Goal: Task Accomplishment & Management: Complete application form

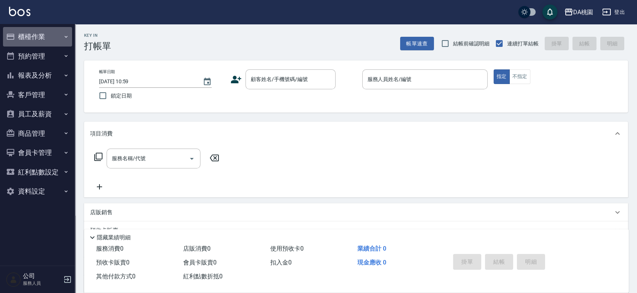
click at [59, 37] on button "櫃檯作業" at bounding box center [37, 37] width 69 height 20
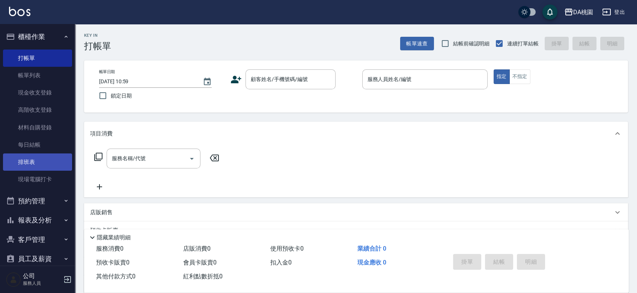
click at [38, 158] on link "排班表" at bounding box center [37, 162] width 69 height 17
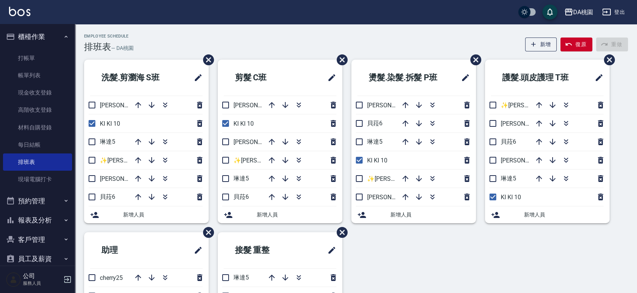
click at [269, 32] on div "Employee Schedule 排班表 — DA桃園 新增 復原 重做 洗髮.剪瀏海 S班 愛莉絲3 KI KI 10 琳達5 ✨GARY蓋瑞 ✨16 桑…" at bounding box center [356, 216] width 562 height 384
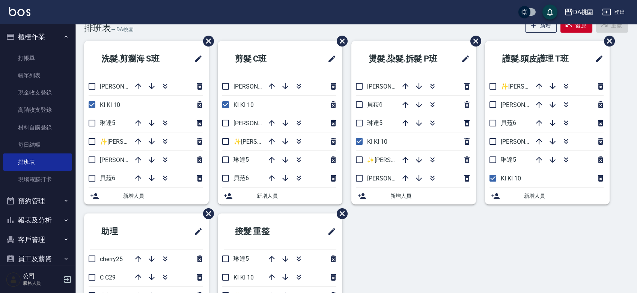
scroll to position [20, 0]
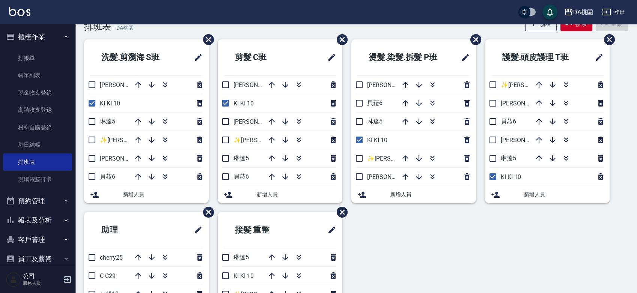
click at [418, 241] on div "洗髮.剪瀏海 S班 愛莉絲3 KI KI 10 琳達5 ✨GARY蓋瑞 ✨16 桑妮8 貝菈6 新增人員 剪髮 C班 桑妮8 KI KI 10 愛莉絲3 ✨G…" at bounding box center [351, 212] width 553 height 346
click at [413, 241] on div "洗髮.剪瀏海 S班 愛莉絲3 KI KI 10 琳達5 ✨GARY蓋瑞 ✨16 桑妮8 貝菈6 新增人員 剪髮 C班 桑妮8 KI KI 10 愛莉絲3 ✨G…" at bounding box center [351, 212] width 553 height 346
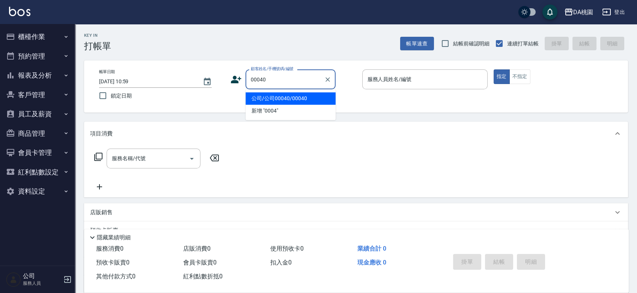
type input "公司/公司00040/00040"
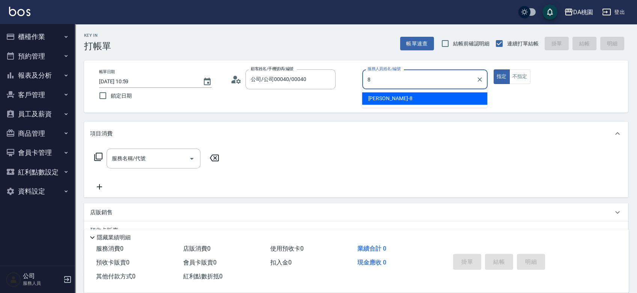
type input "[PERSON_NAME]-8"
type button "true"
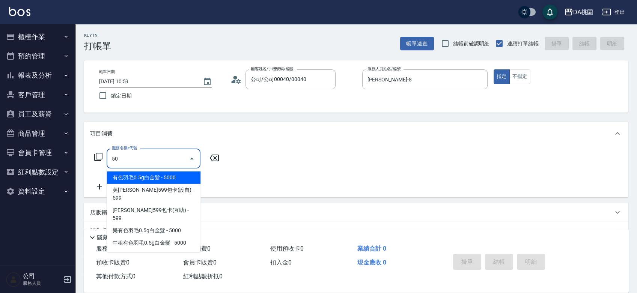
type input "501"
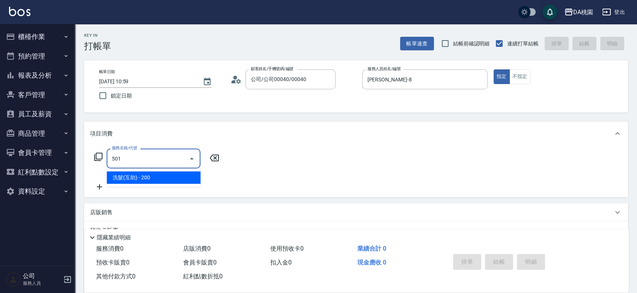
type input "20"
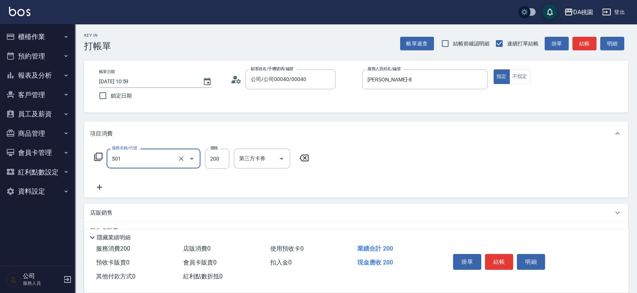
type input "洗髮(互助)(501)"
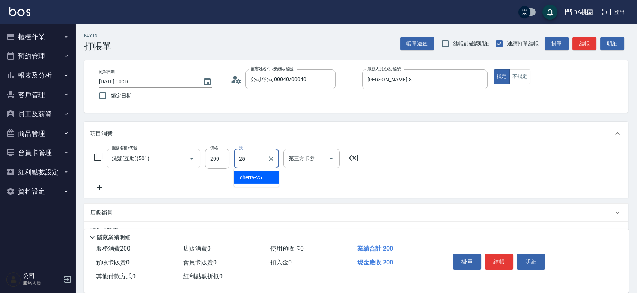
type input "cherry-25"
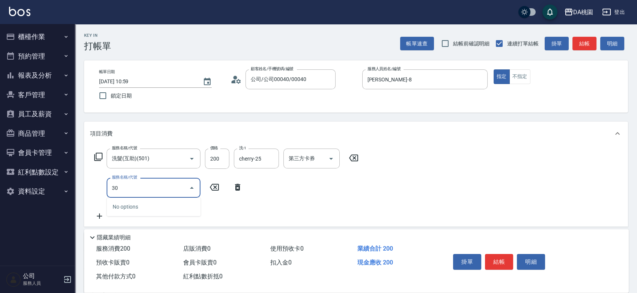
type input "301"
type input "30"
type input "學生剪髮(301)"
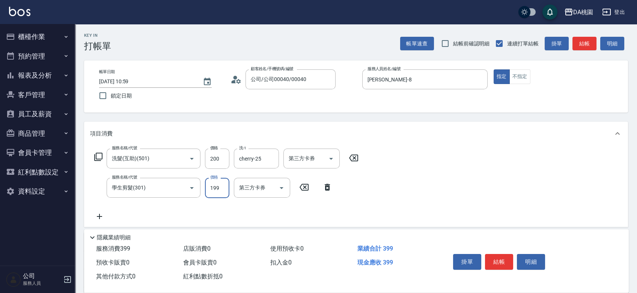
type input "2"
type input "20"
type input "200"
type input "40"
type input "200"
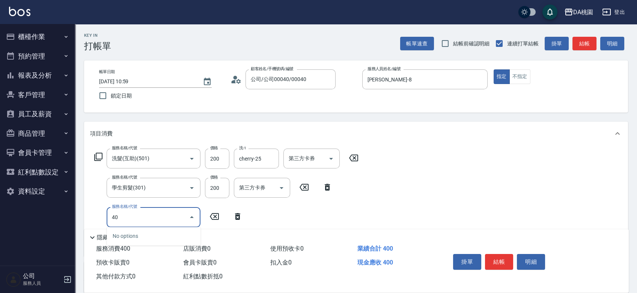
type input "400"
type input "190"
type input "染髮(400)"
type input "1"
type input "40"
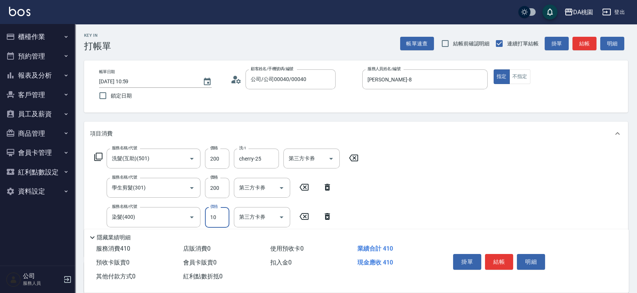
type input "100"
type input "50"
type input "1000"
type input "140"
type input "1000"
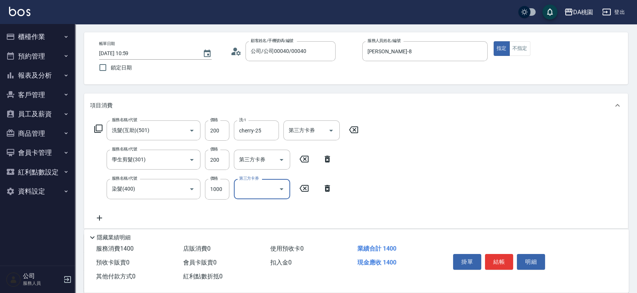
scroll to position [83, 0]
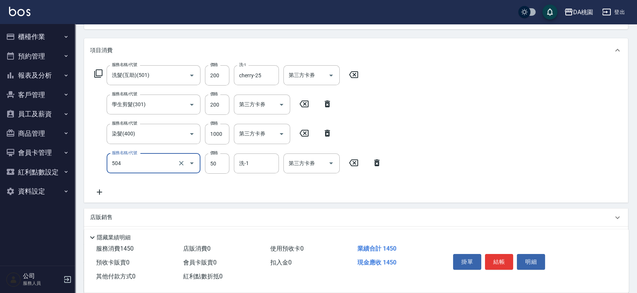
type input "[PERSON_NAME](互助)(504)"
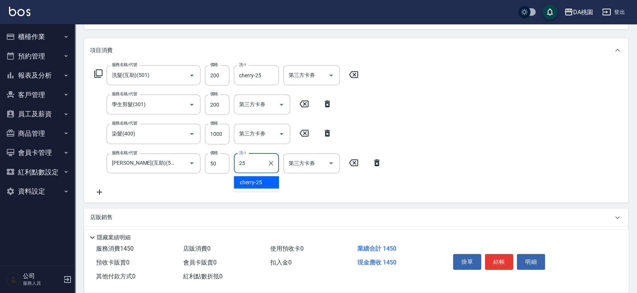
type input "cherry-25"
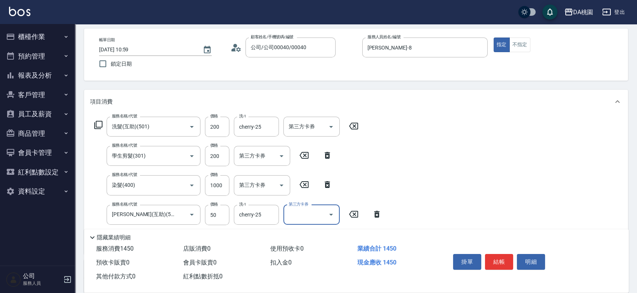
scroll to position [0, 0]
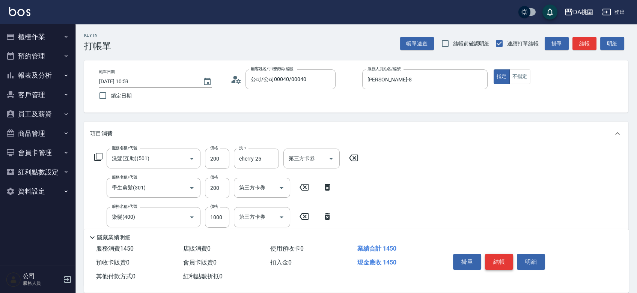
click at [496, 257] on button "結帳" at bounding box center [499, 262] width 28 height 16
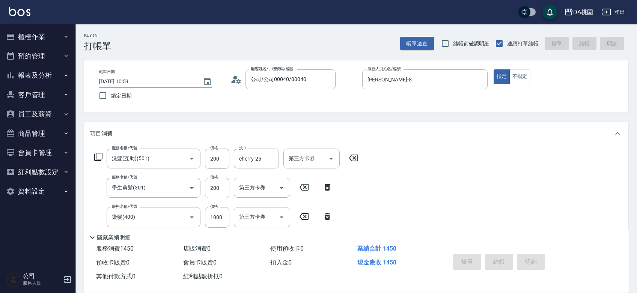
type input "[DATE] 11:02"
type input "0"
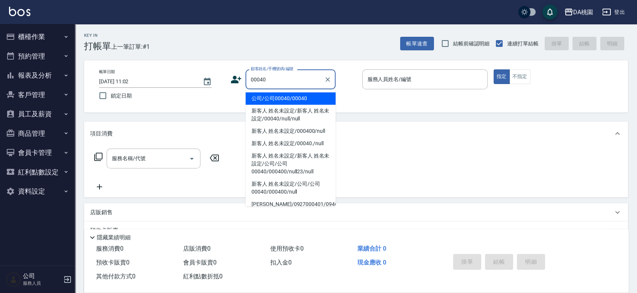
type input "公司/公司00040/00040"
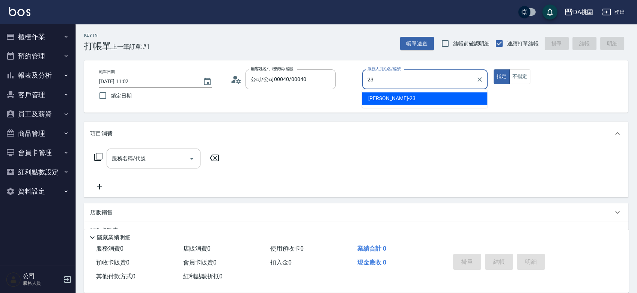
type input "[PERSON_NAME] -23"
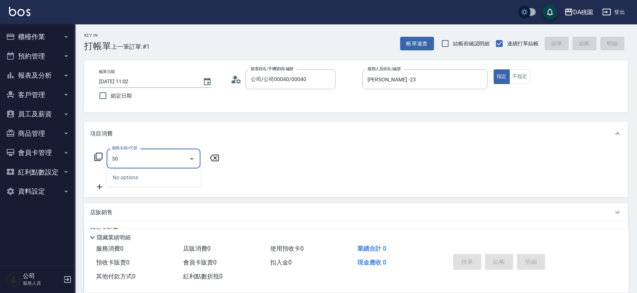
type input "303"
type input "30"
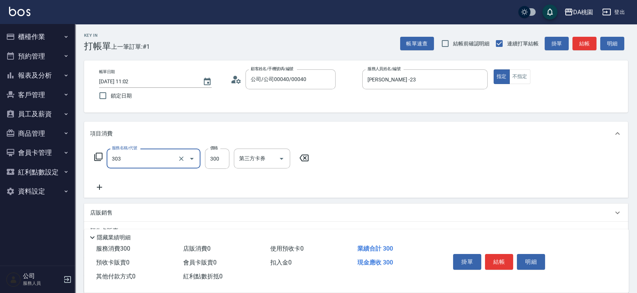
type input "A級剪髮(303)"
click at [508, 256] on button "結帳" at bounding box center [499, 262] width 28 height 16
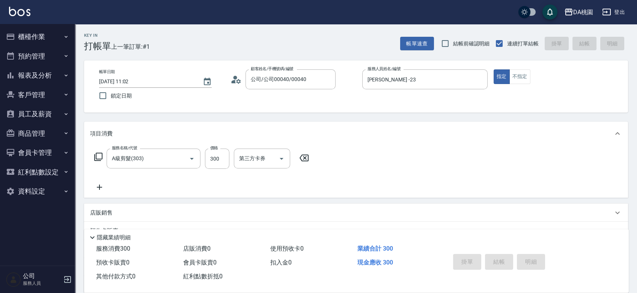
type input "0"
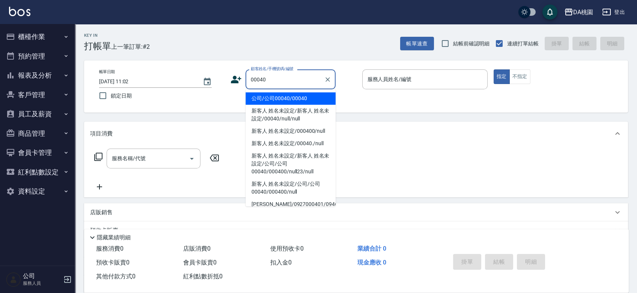
type input "公司/公司00040/00040"
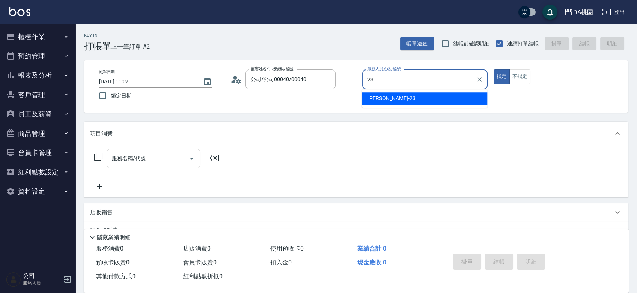
type input "[PERSON_NAME] -23"
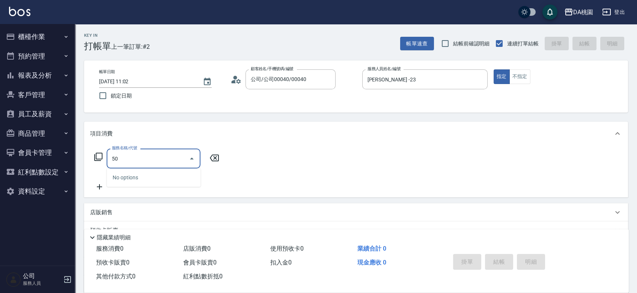
type input "501"
type input "20"
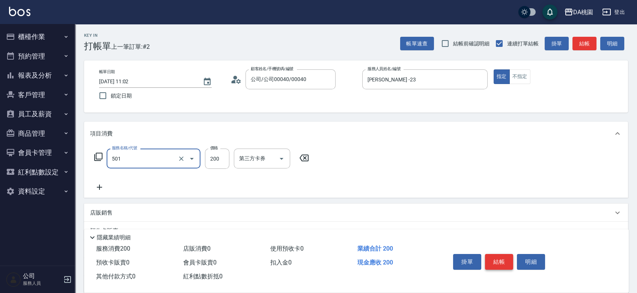
type input "洗髮(互助)(501)"
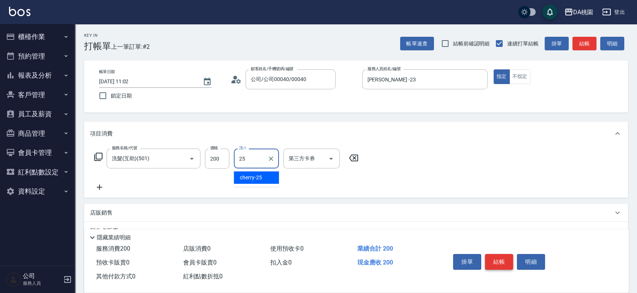
type input "cherry-25"
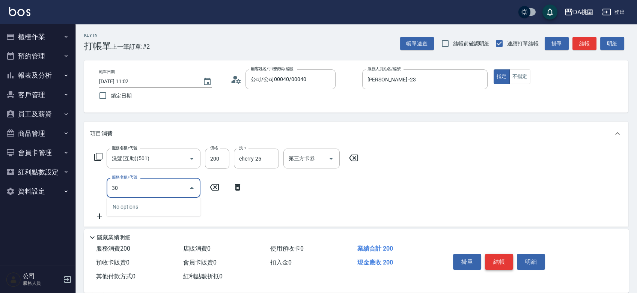
type input "303"
type input "50"
type input "A級剪髮(303)"
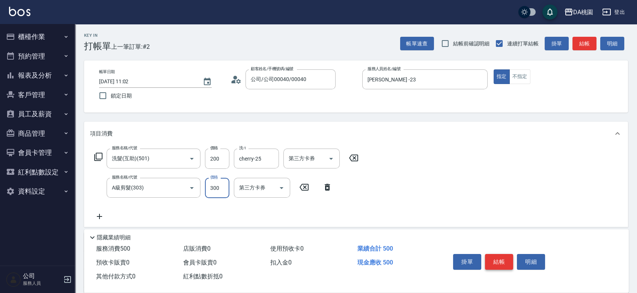
type input "5"
type input "20"
type input "500"
type input "70"
type input "500"
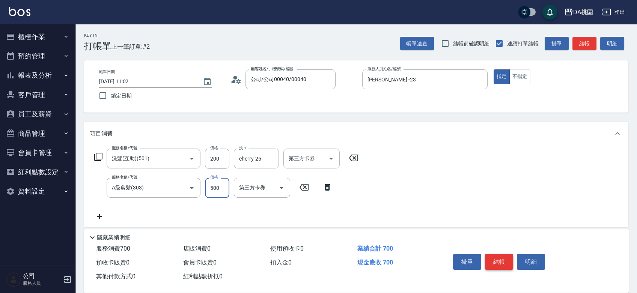
click at [508, 256] on button "結帳" at bounding box center [499, 262] width 28 height 16
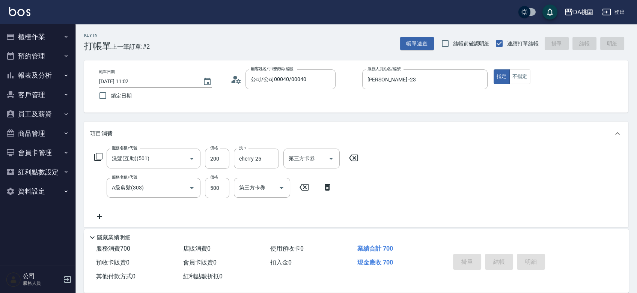
type input "0"
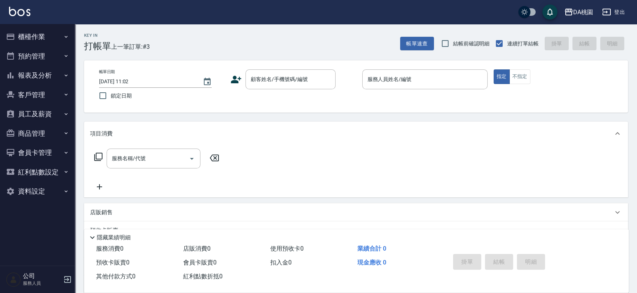
click at [348, 92] on div "帳單日期 [DATE] 11:02 鎖定日期 顧客姓名/手機號碼/編號 顧客姓名/手機號碼/編號 服務人員姓名/編號 服務人員姓名/編號 指定 不指定" at bounding box center [356, 86] width 526 height 34
